Goal: Browse casually: Explore the website without a specific task or goal

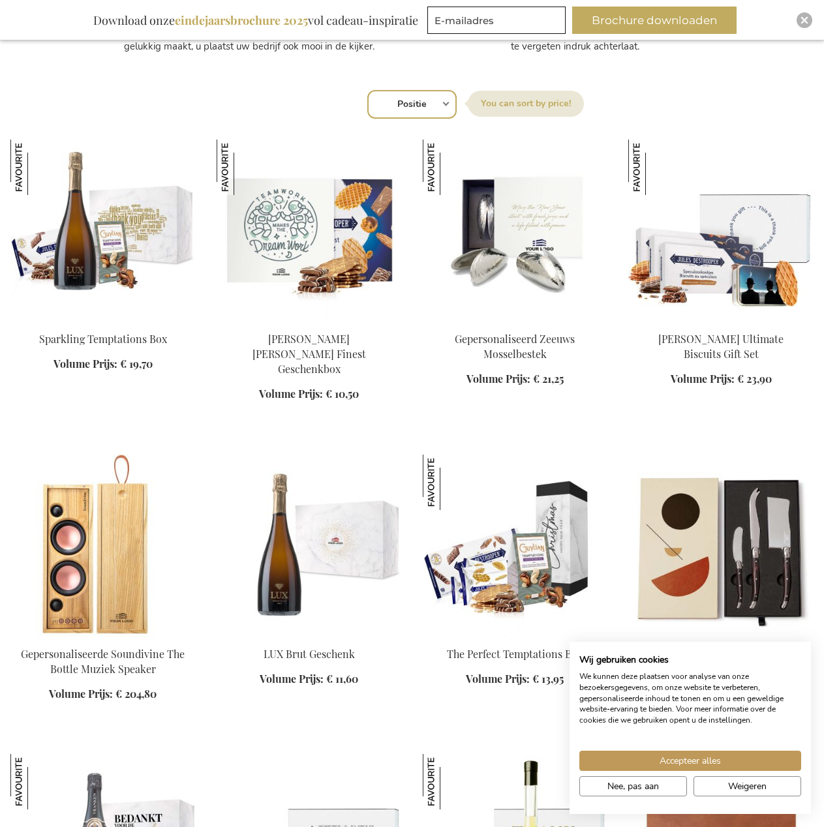
scroll to position [848, 0]
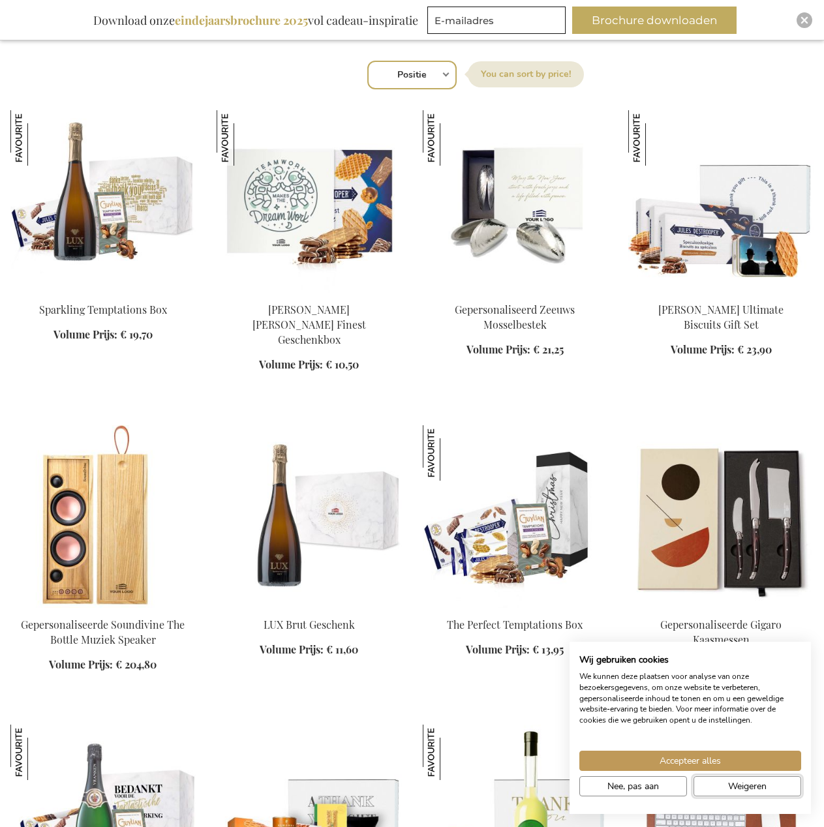
click at [721, 781] on button "Weigeren" at bounding box center [747, 786] width 108 height 20
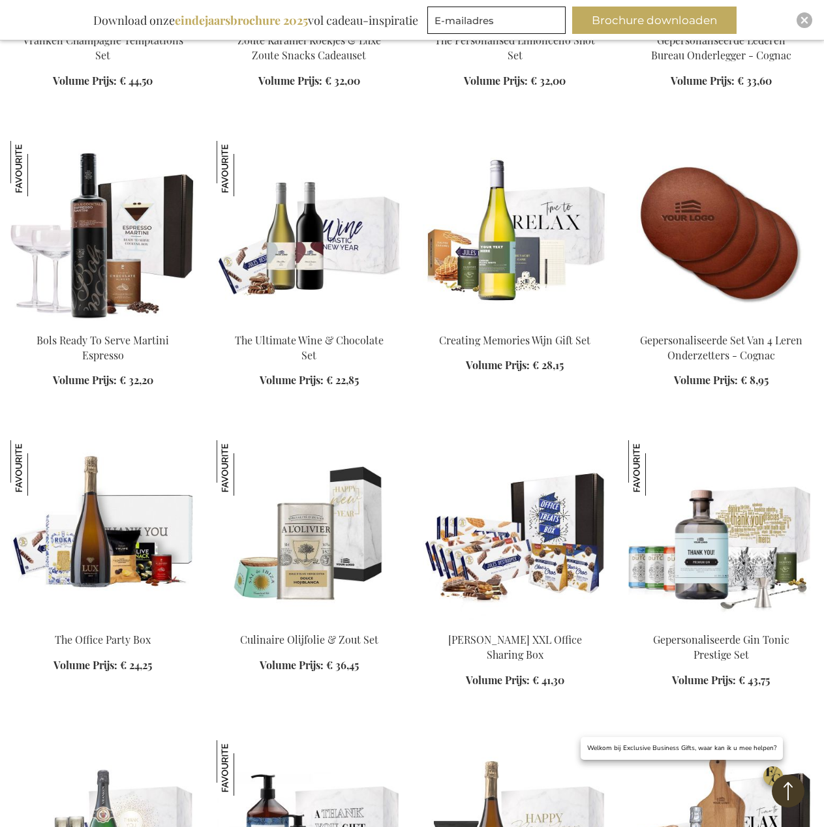
scroll to position [1761, 0]
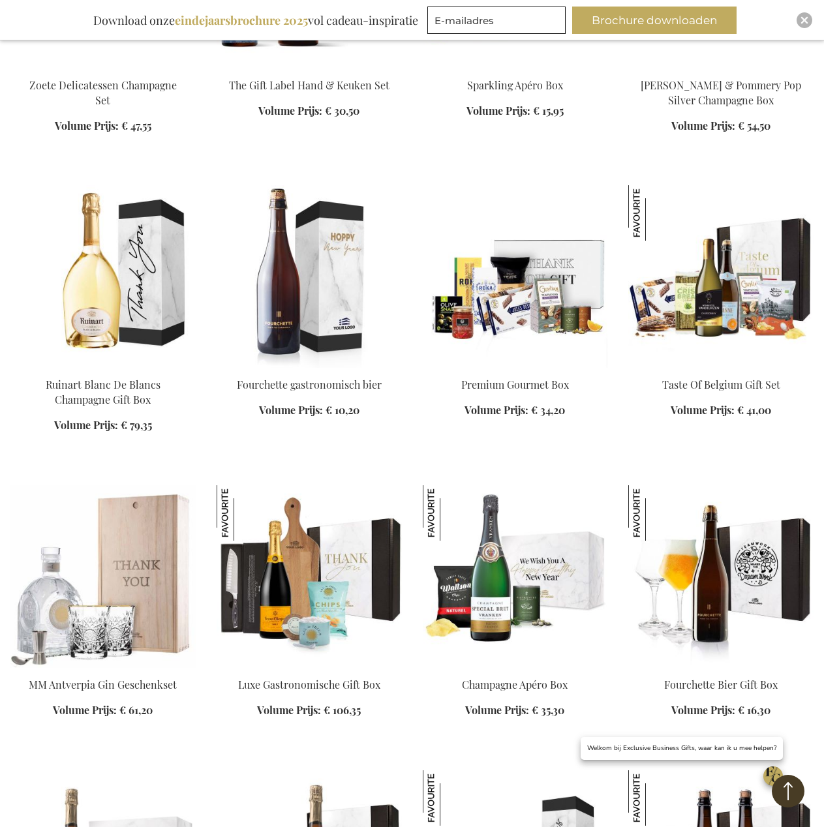
scroll to position [2609, 0]
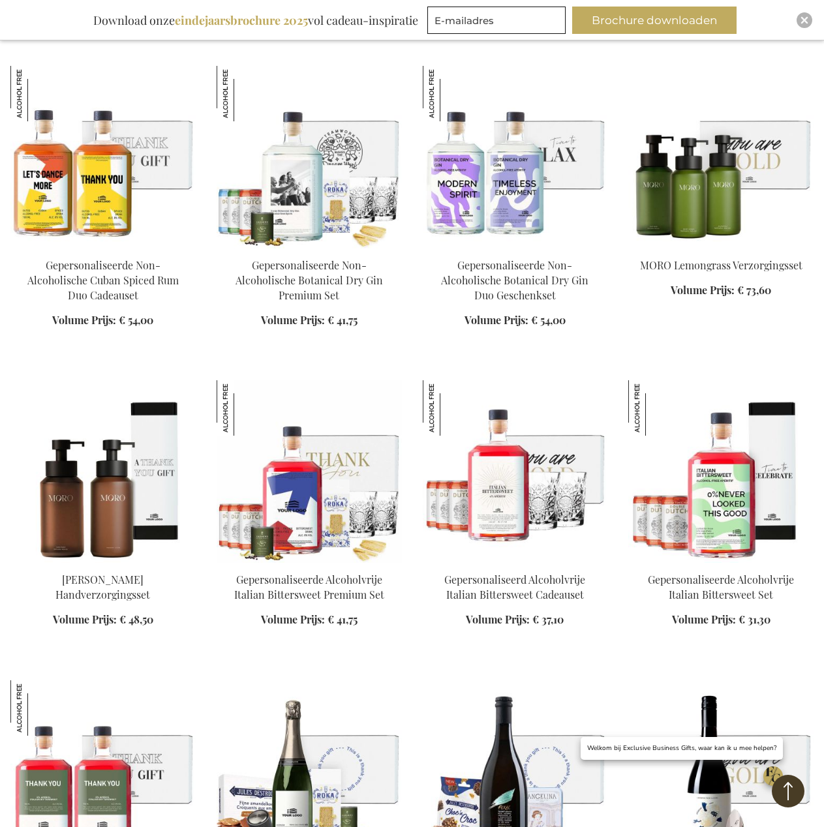
scroll to position [4239, 0]
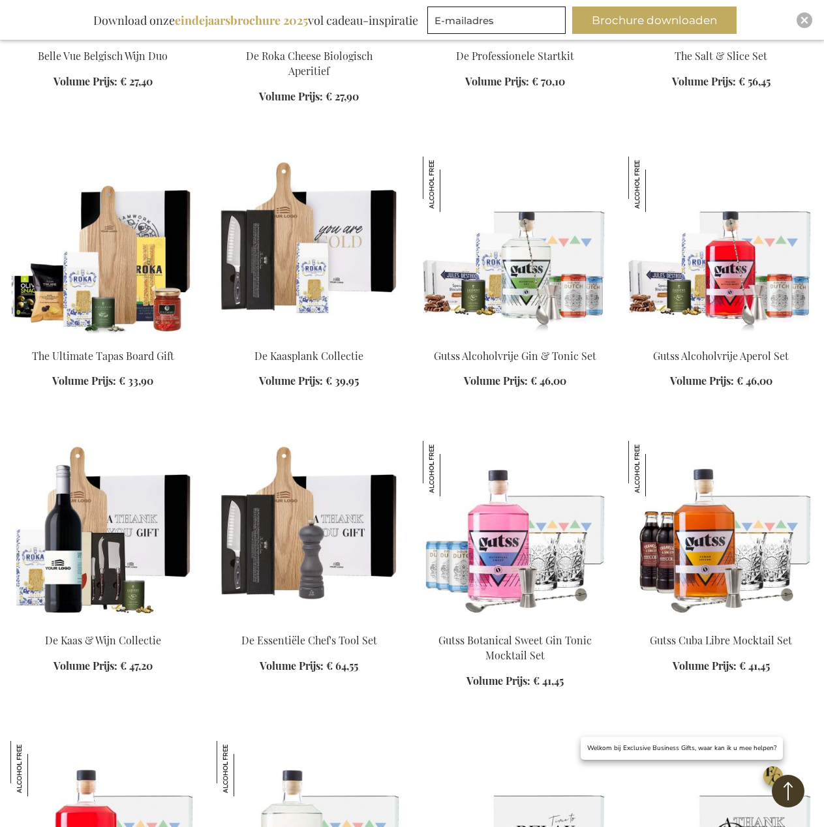
scroll to position [5348, 0]
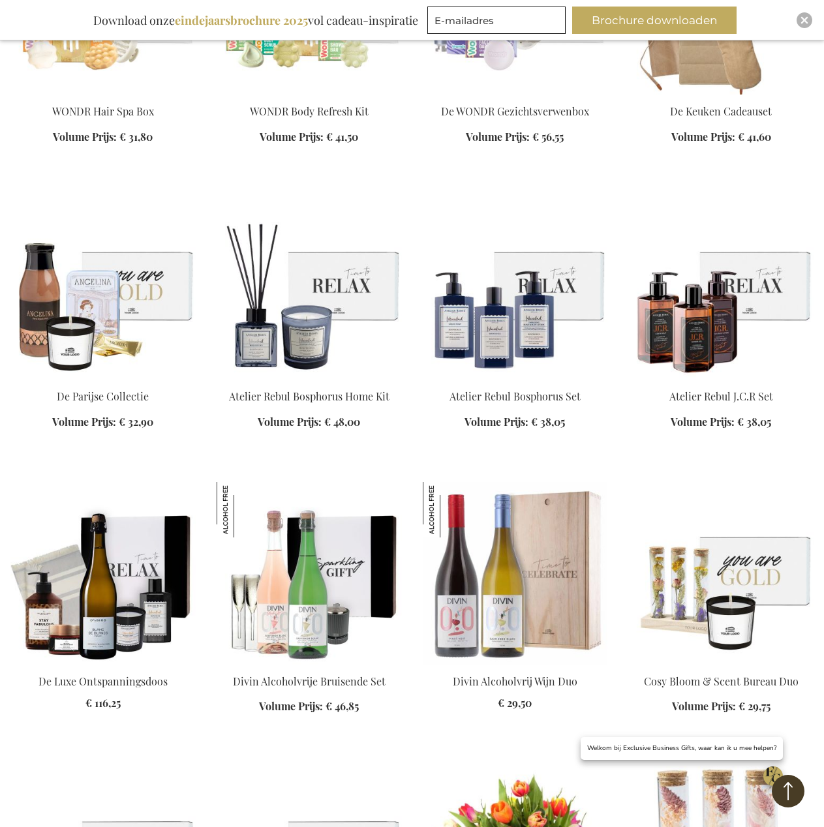
scroll to position [6457, 0]
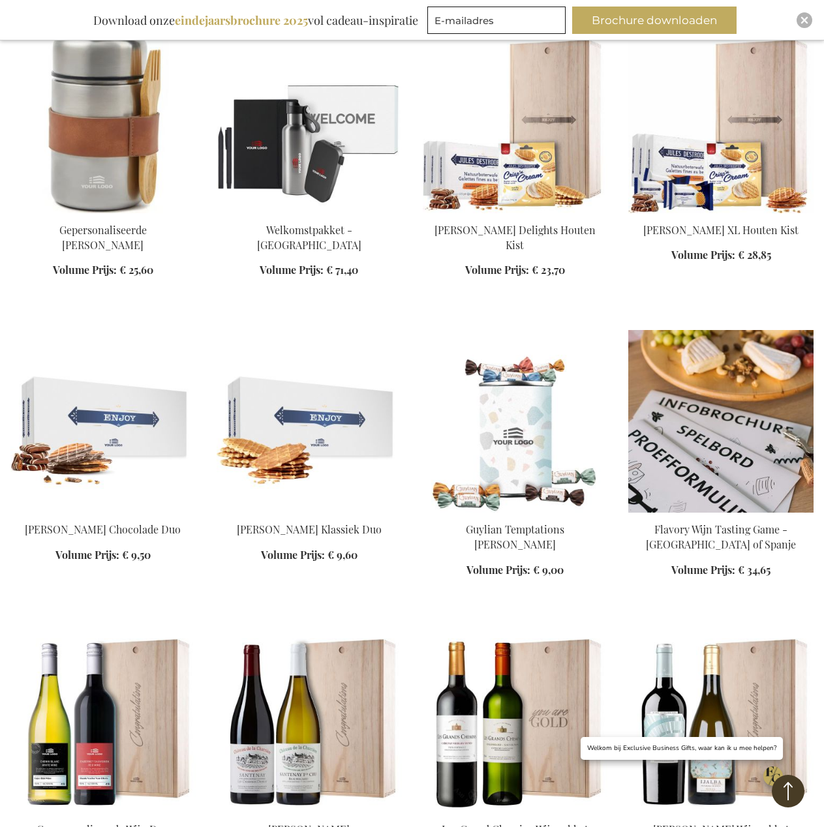
scroll to position [8413, 0]
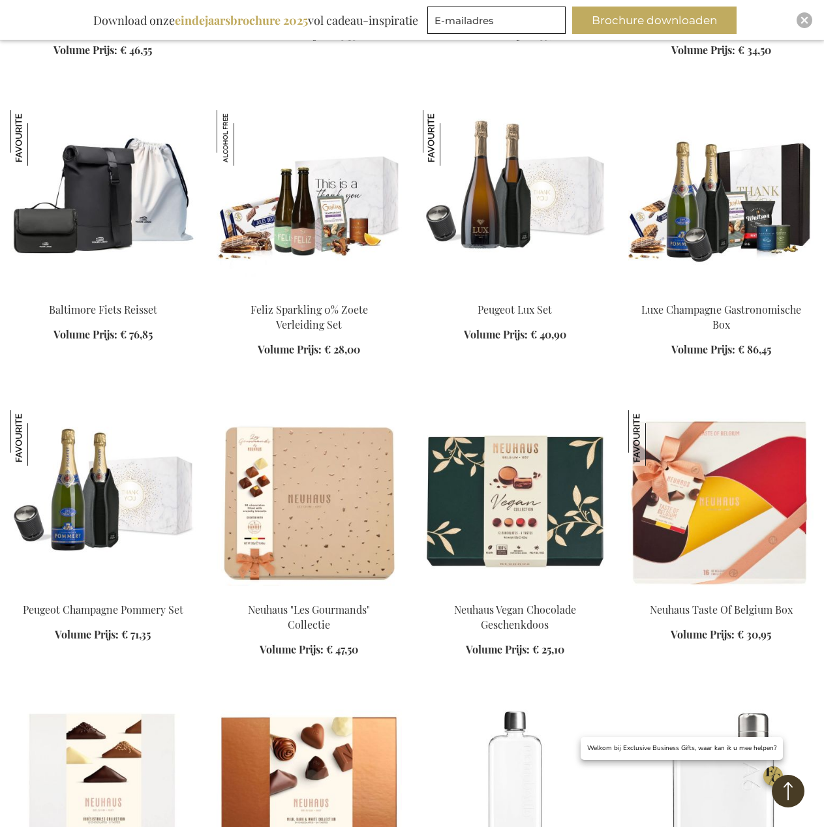
scroll to position [11153, 0]
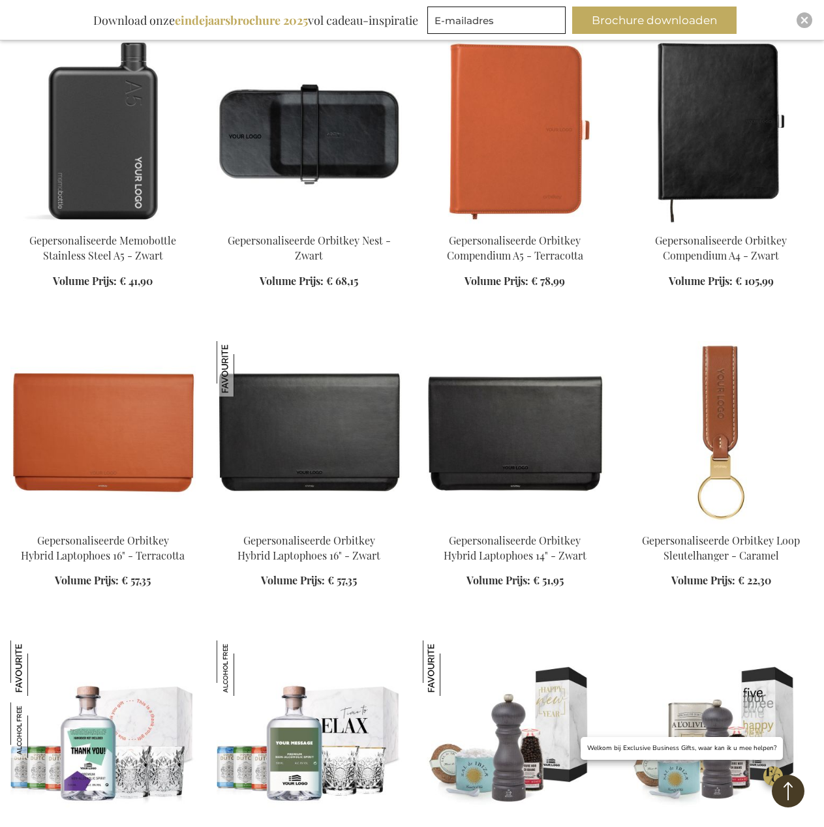
scroll to position [12457, 0]
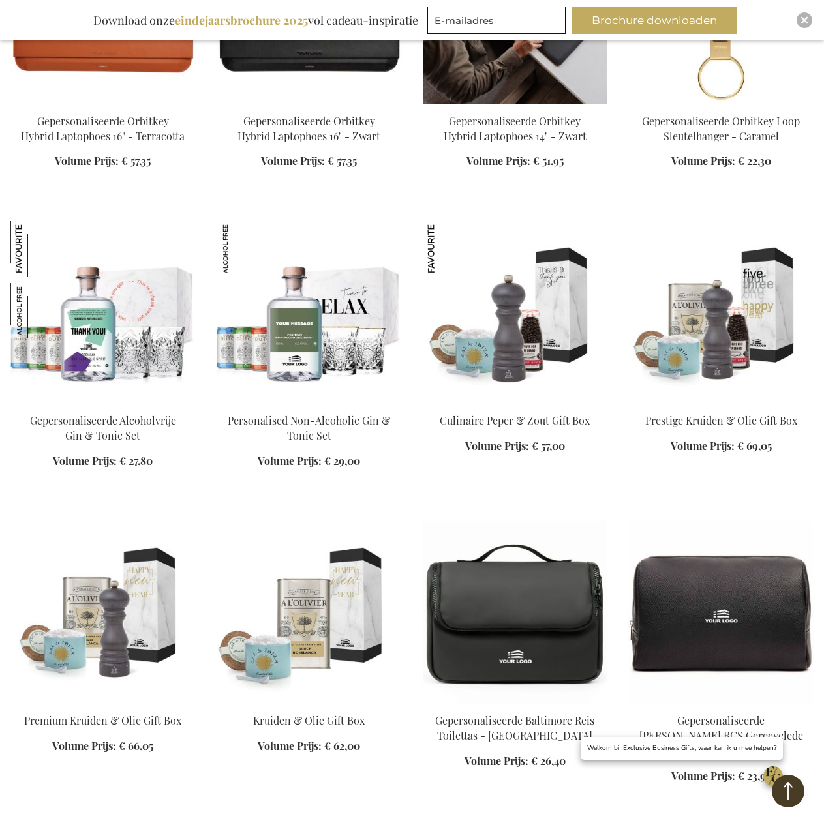
scroll to position [12783, 0]
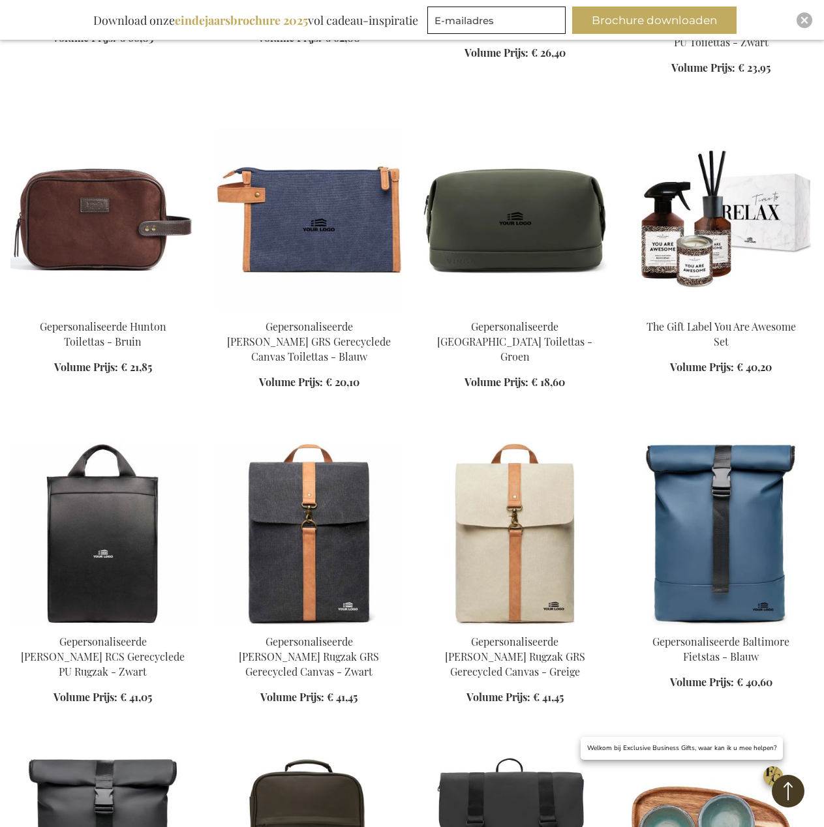
scroll to position [13500, 0]
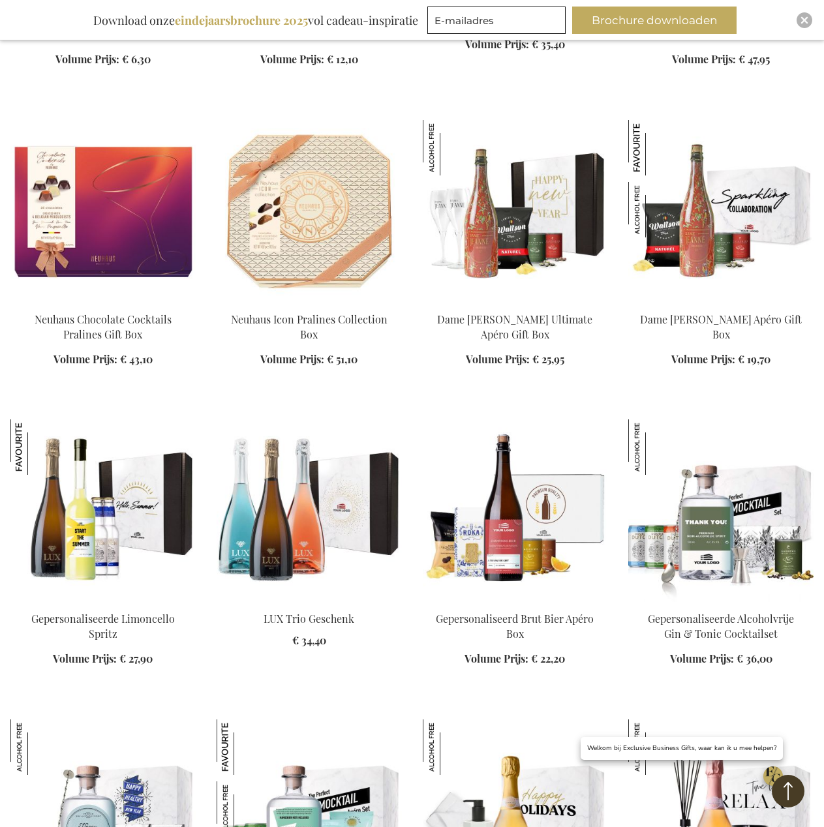
scroll to position [15066, 0]
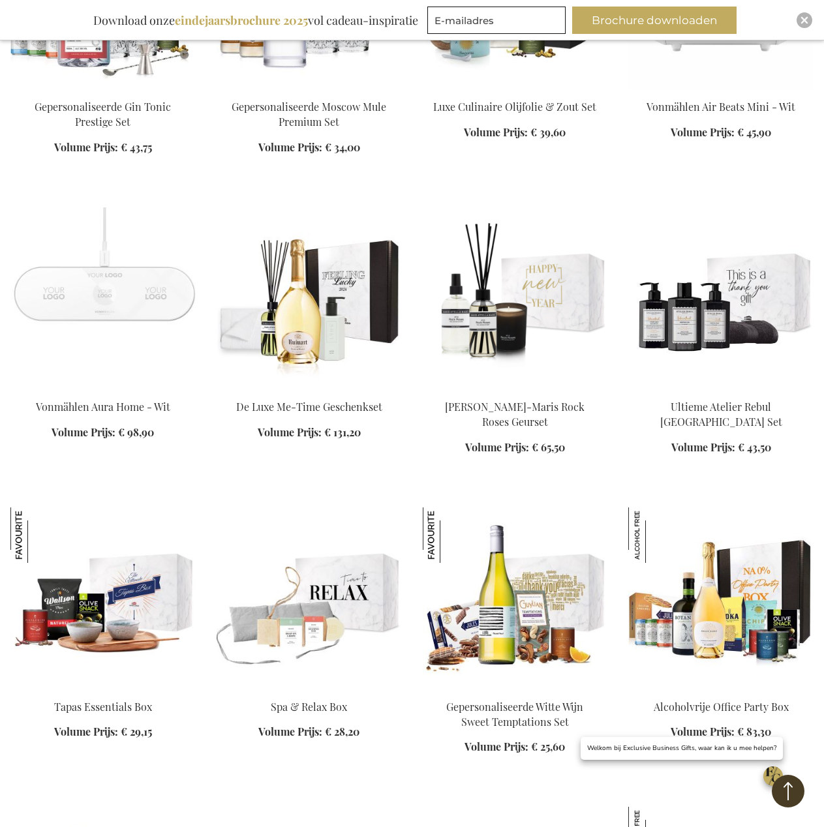
scroll to position [17218, 0]
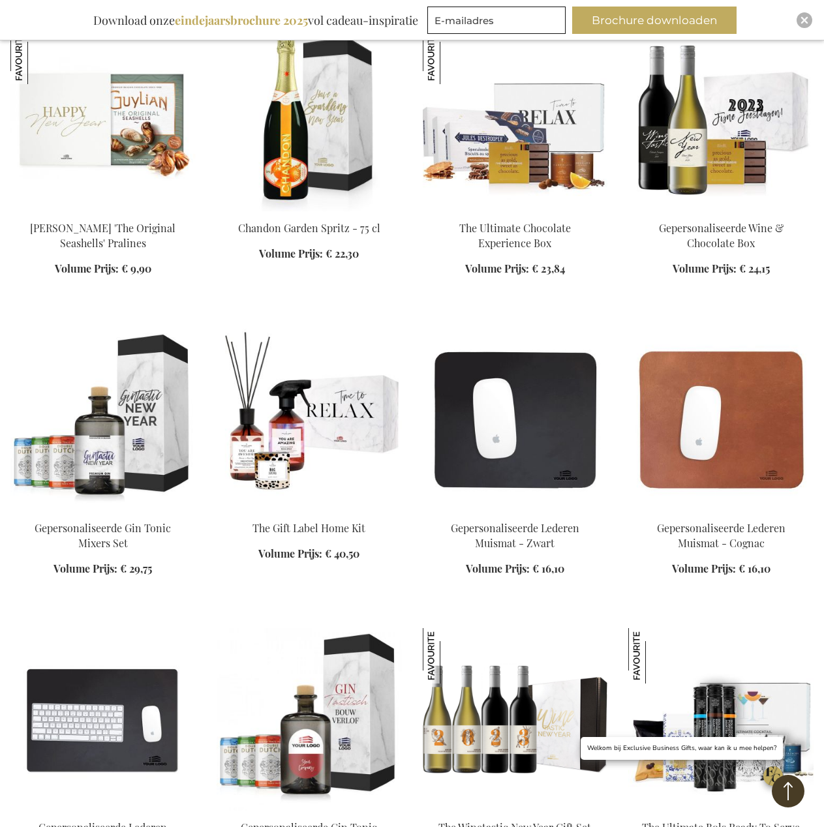
scroll to position [20218, 0]
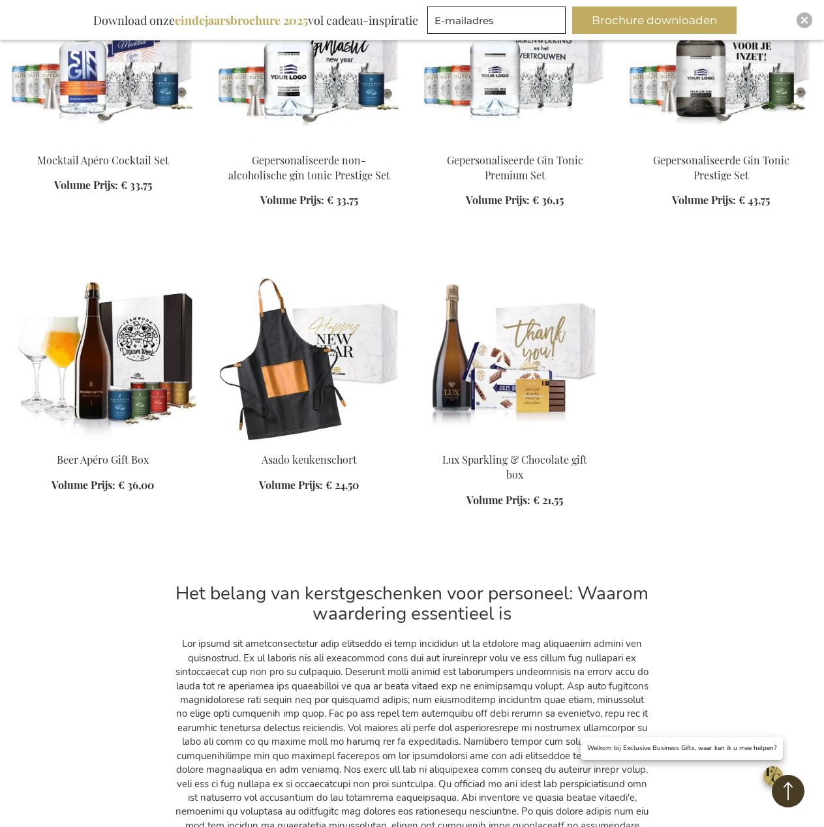
scroll to position [21457, 0]
